Goal: Task Accomplishment & Management: Contribute content

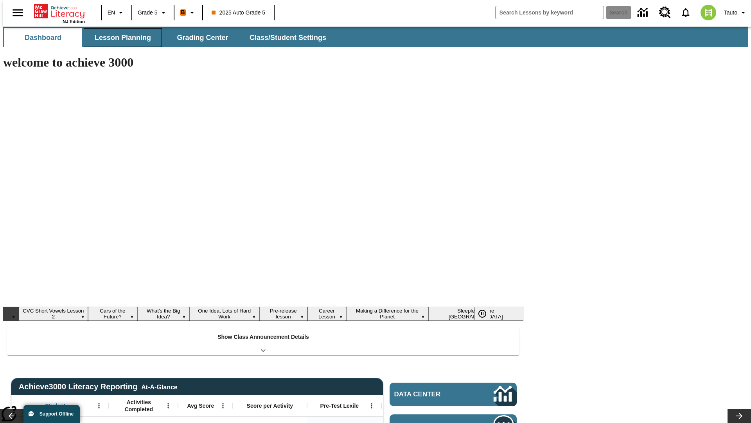
click at [120, 38] on span "Lesson Planning" at bounding box center [123, 37] width 56 height 9
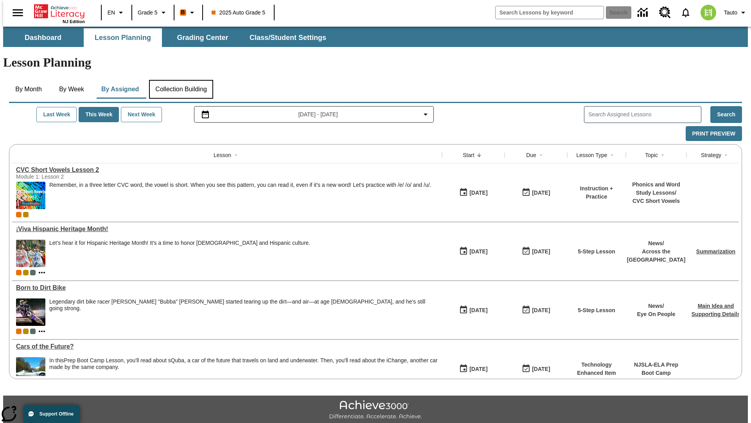
click at [181, 80] on button "Collection Building" at bounding box center [181, 89] width 64 height 19
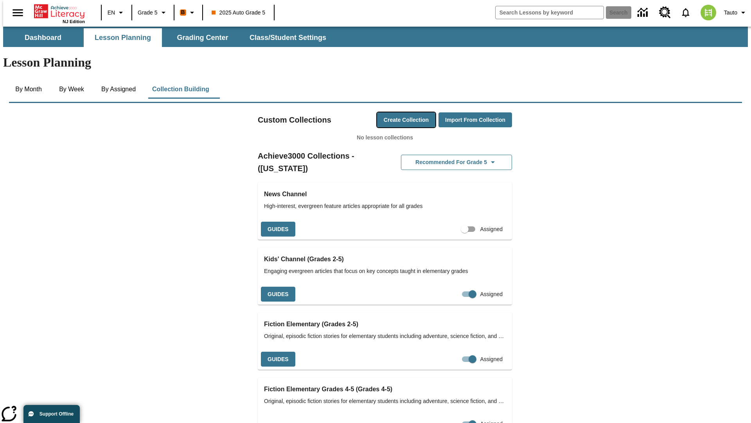
click at [391, 112] on button "Create Collection" at bounding box center [406, 119] width 58 height 15
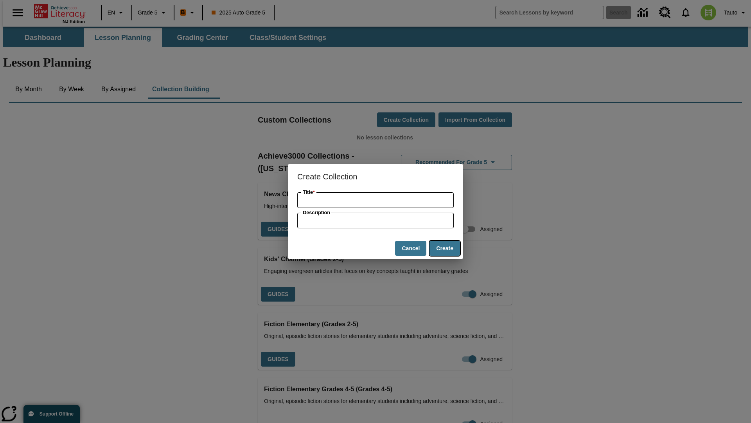
click at [445, 248] on button "Create" at bounding box center [445, 248] width 31 height 15
type input "Unbranded Cotton Car"
type input "some collection description"
click at [445, 248] on button "Create" at bounding box center [445, 248] width 31 height 15
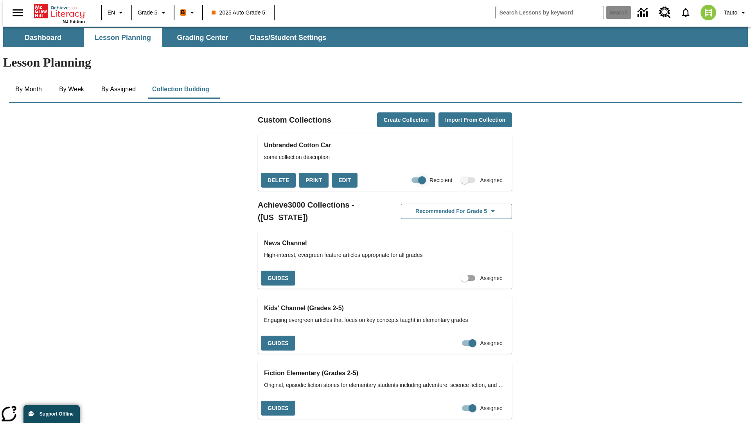
click at [407, 173] on input "Recipient" at bounding box center [422, 180] width 45 height 15
checkbox input "false"
